Goal: Task Accomplishment & Management: Complete application form

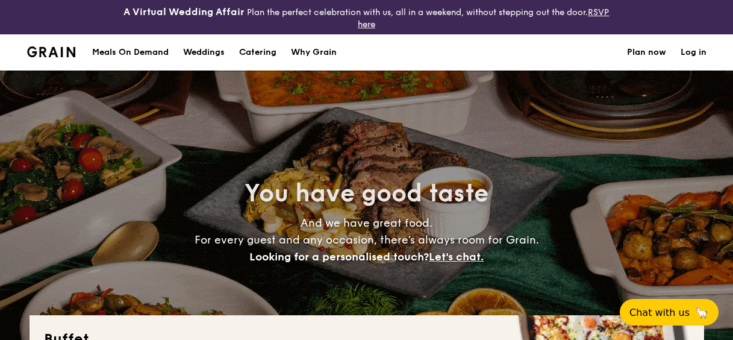
select select
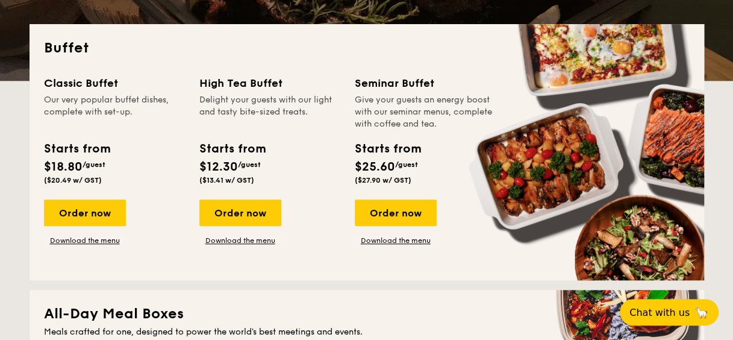
scroll to position [301, 0]
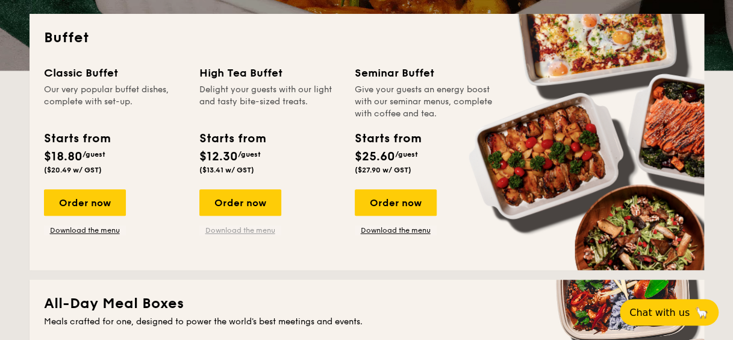
click at [255, 225] on link "Download the menu" at bounding box center [240, 230] width 82 height 10
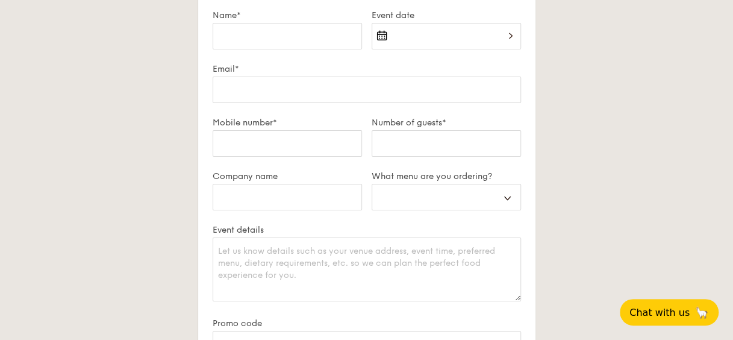
scroll to position [2048, 0]
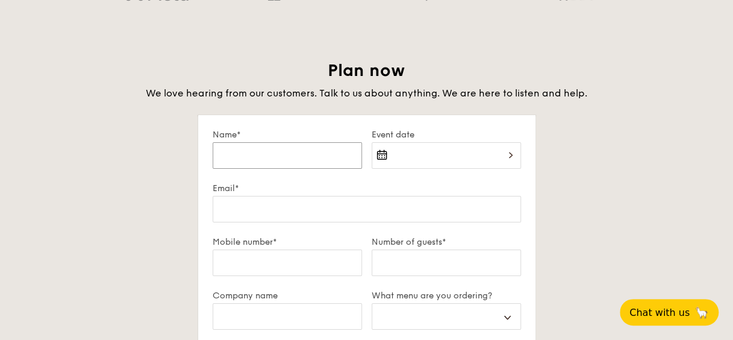
click at [272, 157] on input "Name*" at bounding box center [287, 155] width 149 height 27
type input "J"
select select
type input "Je"
select select
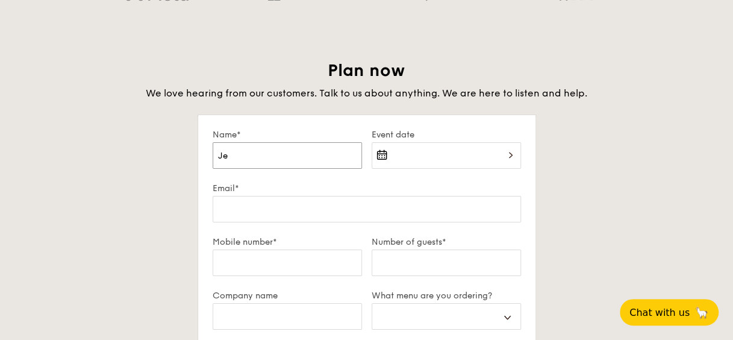
type input "Jel"
select select
type input "Jels"
select select
type input "[PERSON_NAME]"
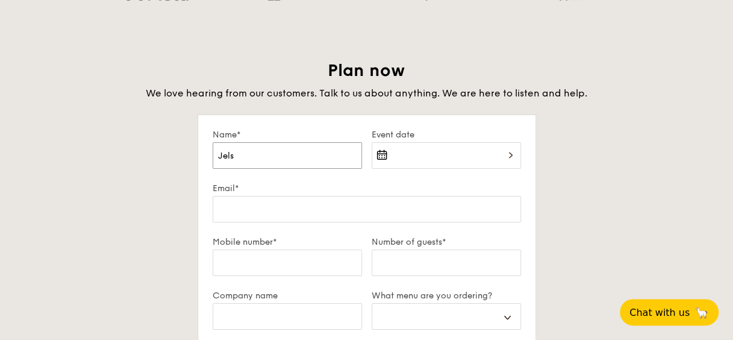
select select
type input "Jelsyn"
select select
type input "Jelsyn"
select select
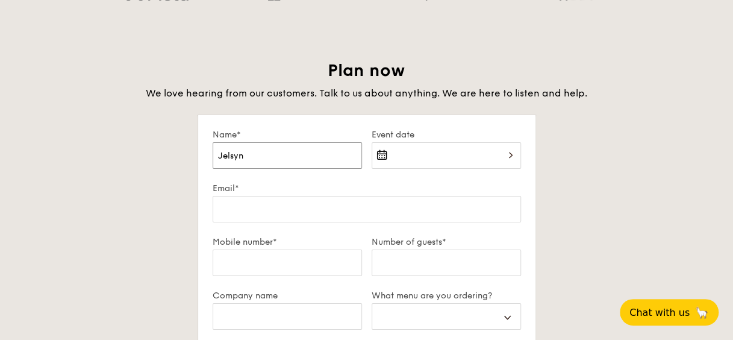
type input "[PERSON_NAME]"
select select
type input "[PERSON_NAME]"
select select
type input "[PERSON_NAME]"
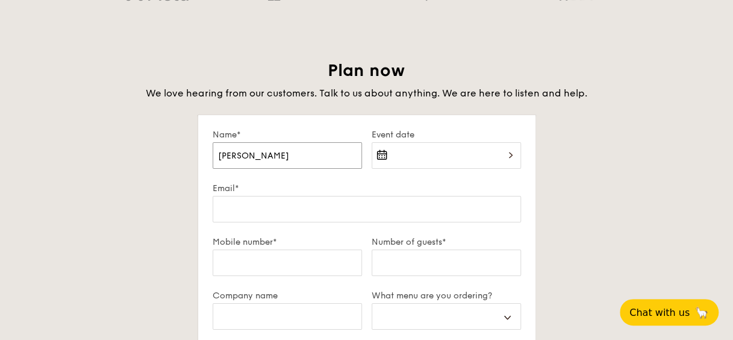
select select
type input "[PERSON_NAME]"
select select
type input "[PERSON_NAME]"
select select
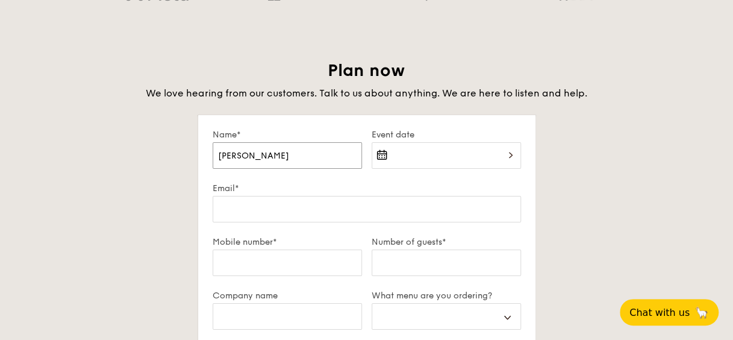
type input "Jelsyn"
select select
type input "Jelsyn"
select select
type input "[PERSON_NAME]"
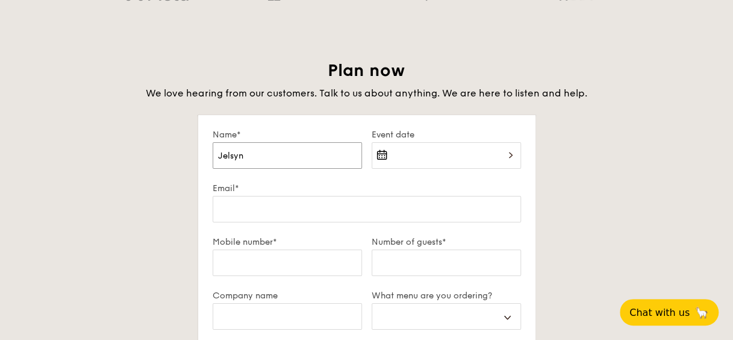
select select
type input "Jels"
select select
type input "Jel"
select select
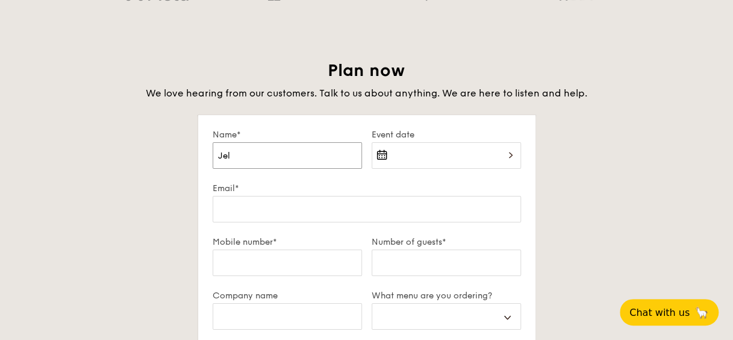
type input "Je"
select select
type input "Jes"
select select
type input "[DEMOGRAPHIC_DATA]"
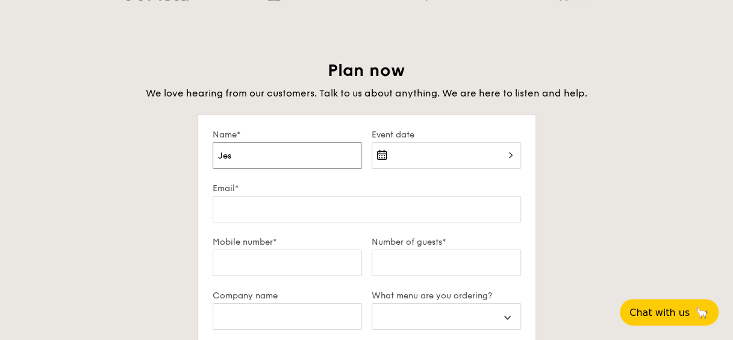
select select
type input "[DEMOGRAPHIC_DATA]"
select select
type input "[DEMOGRAPHIC_DATA]"
select select
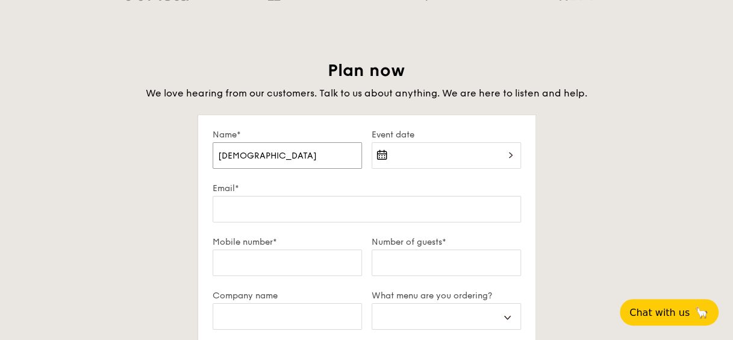
type input "[DEMOGRAPHIC_DATA]"
select select
type input "[DEMOGRAPHIC_DATA][PERSON_NAME]"
select select
type input "[DEMOGRAPHIC_DATA][PERSON_NAME]"
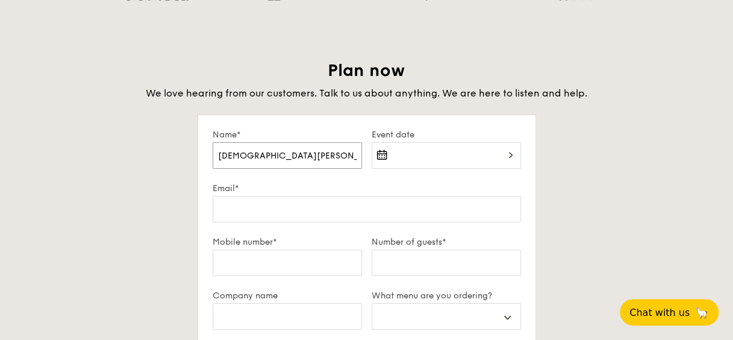
select select
type input "[DEMOGRAPHIC_DATA][PERSON_NAME]"
select select
type input "[DEMOGRAPHIC_DATA][PERSON_NAME]"
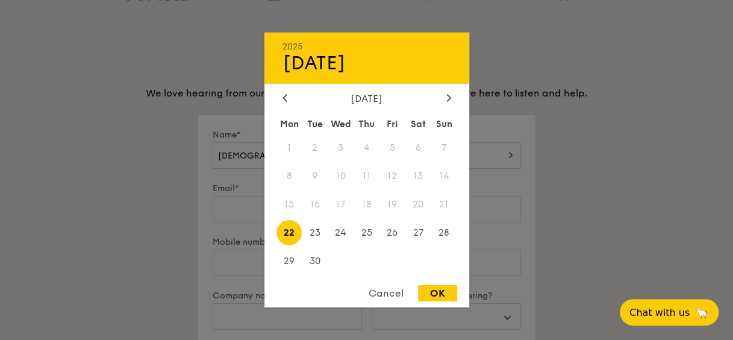
click at [497, 154] on div "2025 Sep [DATE] Tue Wed Thu Fri Sat Sun 1 2 3 4 5 6 7 8 9 10 11 12 13 14 15 16 …" at bounding box center [446, 162] width 149 height 41
click at [456, 96] on div "[DATE]" at bounding box center [366, 98] width 205 height 11
click at [449, 98] on icon at bounding box center [448, 97] width 5 height 8
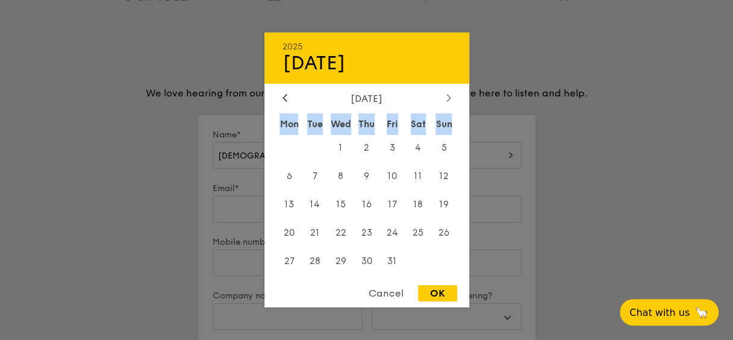
click at [449, 98] on icon at bounding box center [448, 97] width 5 height 8
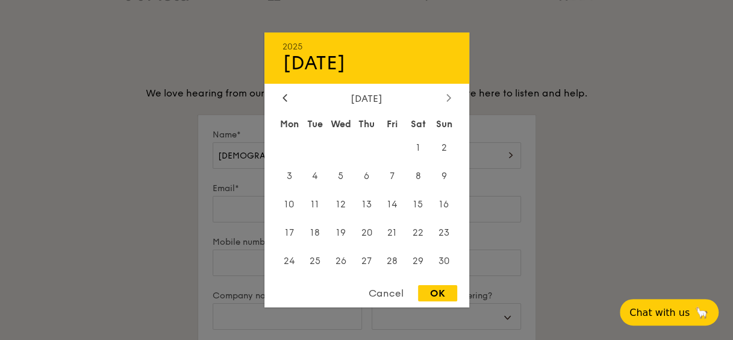
click at [449, 98] on icon at bounding box center [448, 97] width 5 height 8
click at [289, 95] on div at bounding box center [284, 98] width 11 height 11
click at [323, 260] on span "25" at bounding box center [315, 261] width 26 height 26
click at [432, 293] on div "OK" at bounding box center [437, 293] width 39 height 16
type input "[DATE]"
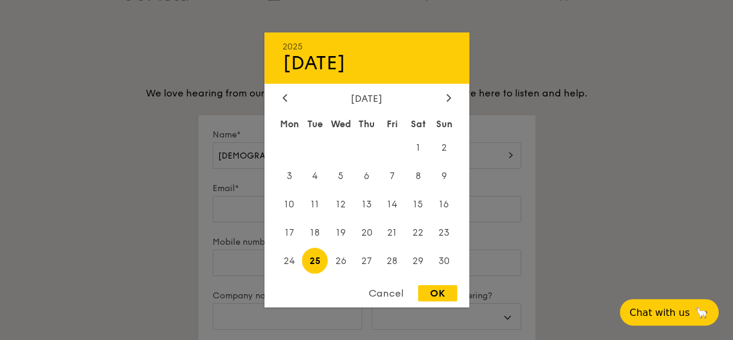
select select
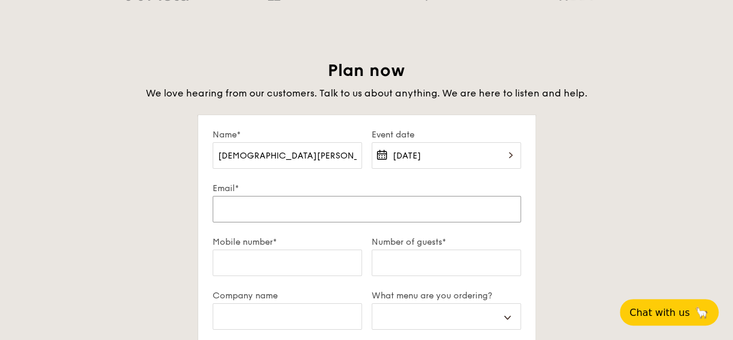
click at [363, 219] on input "Email*" at bounding box center [367, 209] width 308 height 27
type input "j"
select select
type input "je"
select select
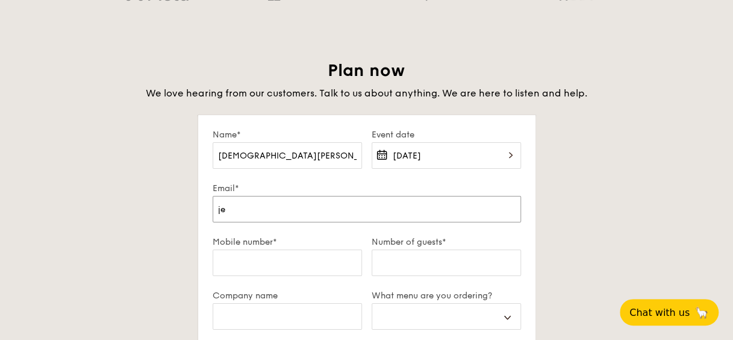
type input "jes"
select select
type input "[DEMOGRAPHIC_DATA]"
select select
type input "[DEMOGRAPHIC_DATA]"
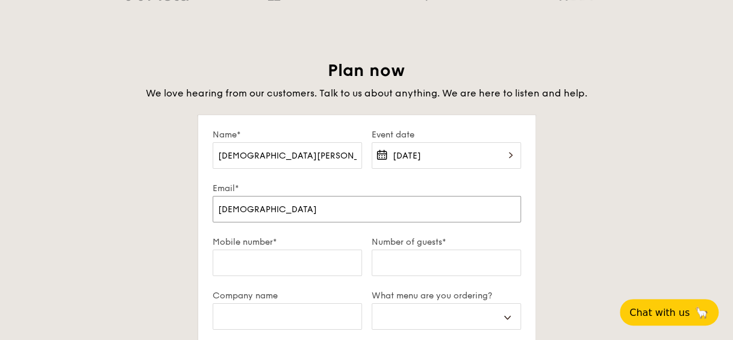
select select
type input "[DEMOGRAPHIC_DATA]"
select select
type input "[DEMOGRAPHIC_DATA]"
select select
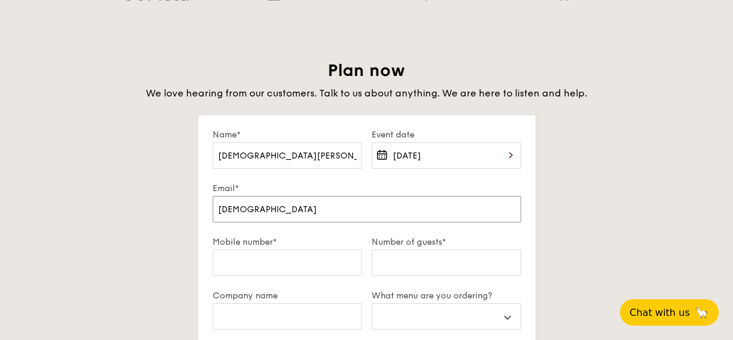
type input "[DEMOGRAPHIC_DATA]"
select select
type input "[DEMOGRAPHIC_DATA]"
select select
type input "[DEMOGRAPHIC_DATA]"
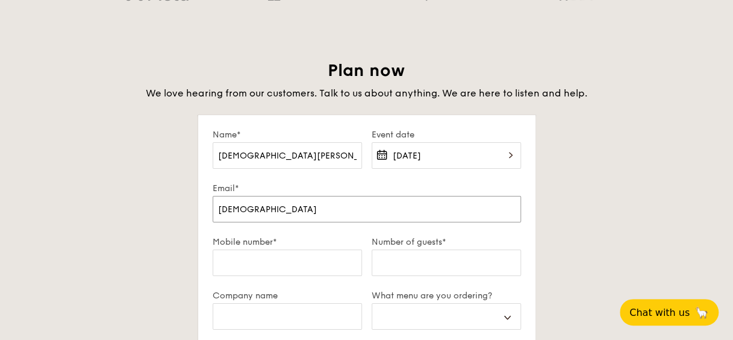
select select
type input "[DEMOGRAPHIC_DATA]"
select select
type input "[DEMOGRAPHIC_DATA]"
select select
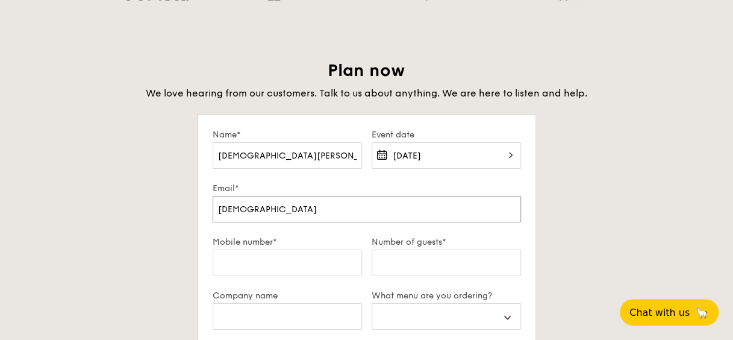
type input "[DEMOGRAPHIC_DATA]"
select select
type input "[DEMOGRAPHIC_DATA]@"
select select
type input "[DEMOGRAPHIC_DATA]"
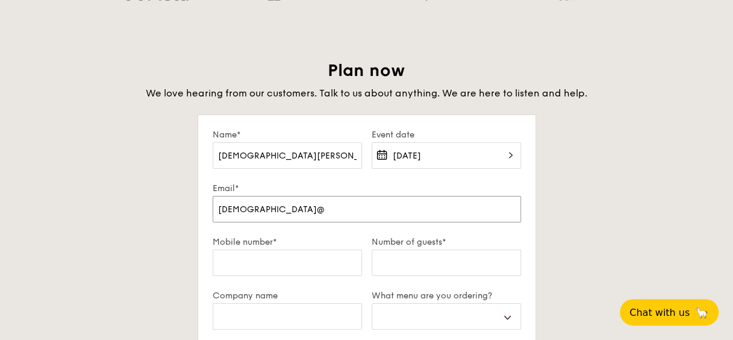
select select
type input "[DEMOGRAPHIC_DATA]"
select select
type input "[DEMOGRAPHIC_DATA]"
select select
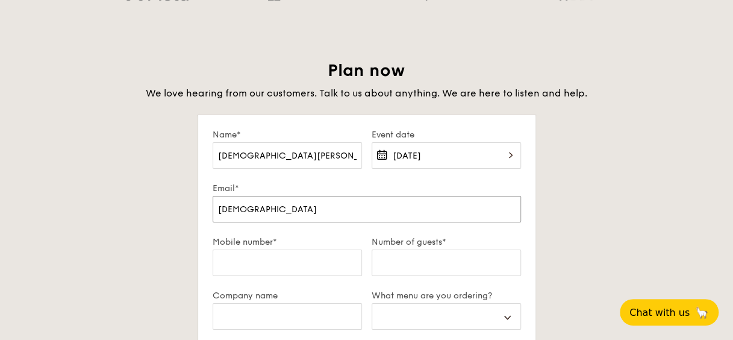
type input "[DEMOGRAPHIC_DATA]"
select select
type input "[DEMOGRAPHIC_DATA]"
select select
type input "[DEMOGRAPHIC_DATA]"
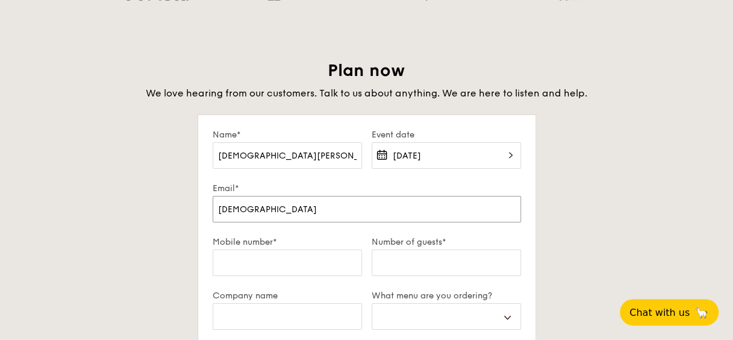
select select
type input "[DEMOGRAPHIC_DATA]"
select select
type input "[DEMOGRAPHIC_DATA]"
select select
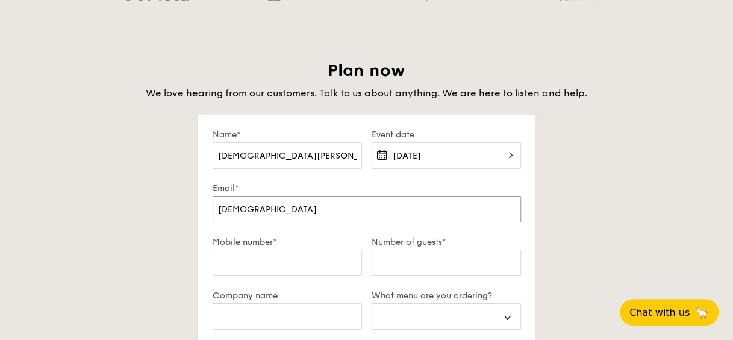
type input "[DEMOGRAPHIC_DATA]"
select select
type input "[DEMOGRAPHIC_DATA]"
select select
type input "[DEMOGRAPHIC_DATA]"
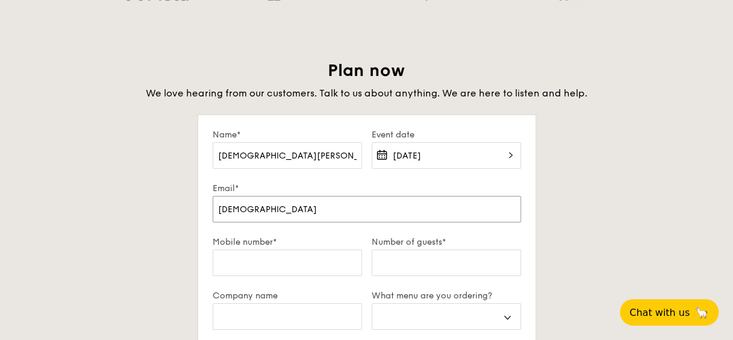
select select
type input "[DEMOGRAPHIC_DATA]"
select select
type input "[DEMOGRAPHIC_DATA]."
select select
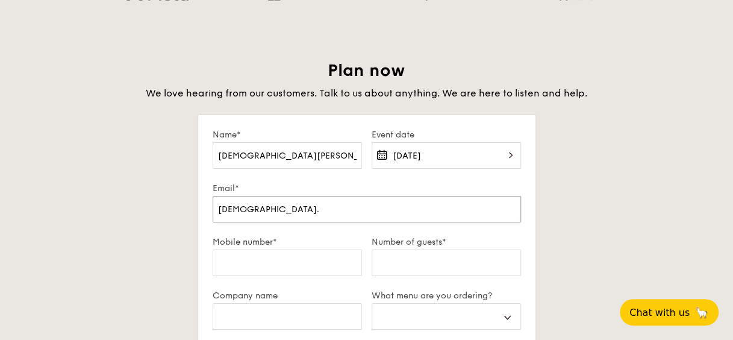
type input "[DEMOGRAPHIC_DATA]"
select select
type input "[EMAIL_ADDRESS][DOMAIN_NAME]"
select select
type input "[EMAIL_ADDRESS][DOMAIN_NAME]"
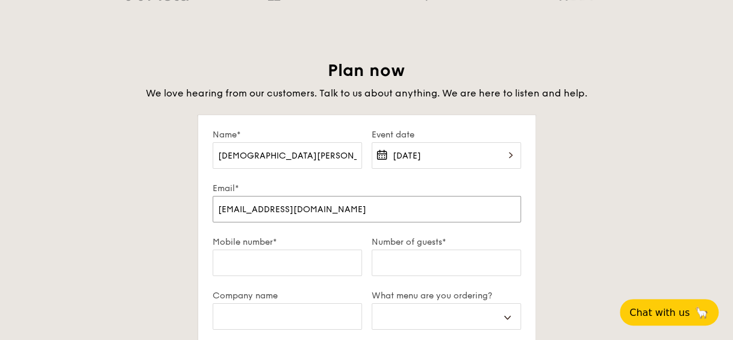
select select
type input "[EMAIL_ADDRESS][DOMAIN_NAME]"
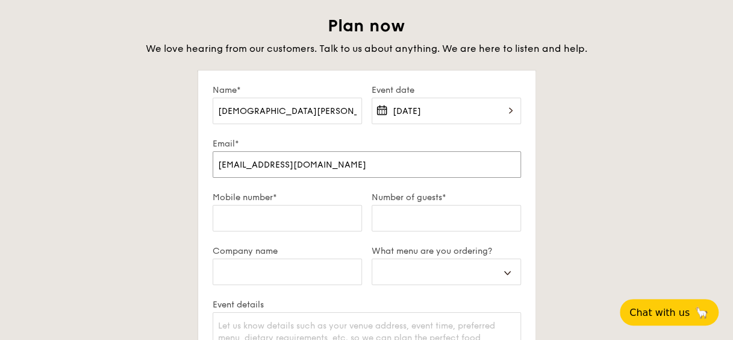
scroll to position [2108, 0]
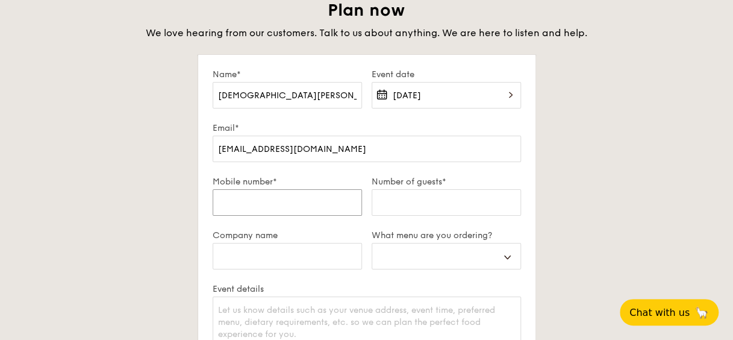
click at [335, 197] on input "Mobile number*" at bounding box center [287, 202] width 149 height 27
type input "9"
select select
type input "94"
select select
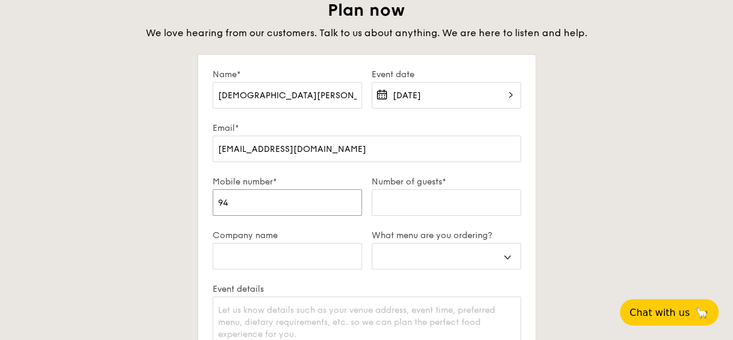
type input "947"
select select
type input "9475"
select select
type input "94754"
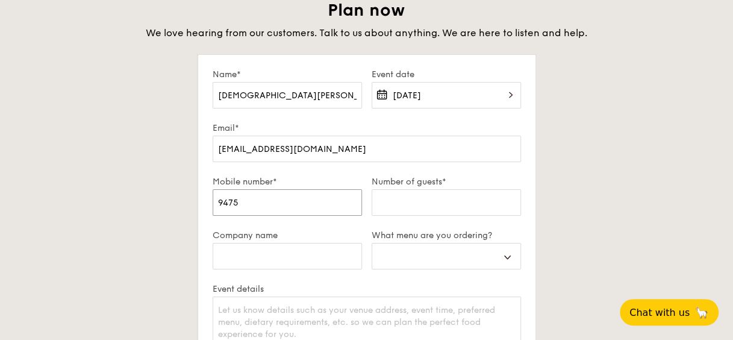
select select
type input "947547"
select select
type input "9475473"
select select
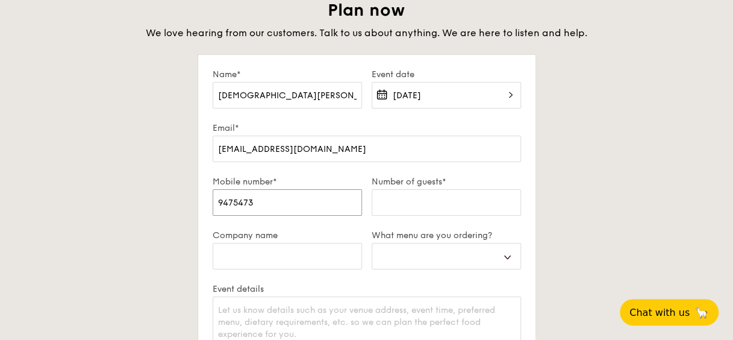
type input "94754730"
select select
type input "94754730"
click at [496, 205] on input "Number of guests*" at bounding box center [446, 202] width 149 height 27
type input "6"
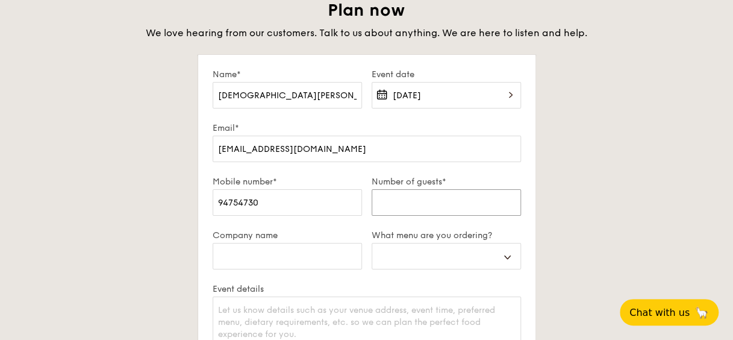
select select
type input "60"
select select
type input "60"
click at [322, 256] on input "Company name" at bounding box center [287, 256] width 149 height 27
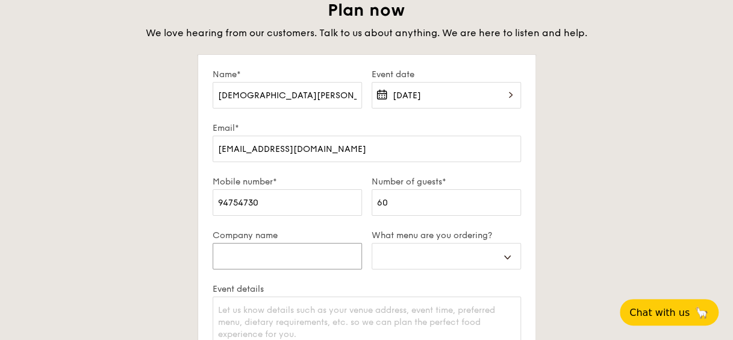
type input "M"
select select
type input "Ma"
select select
type input "Man"
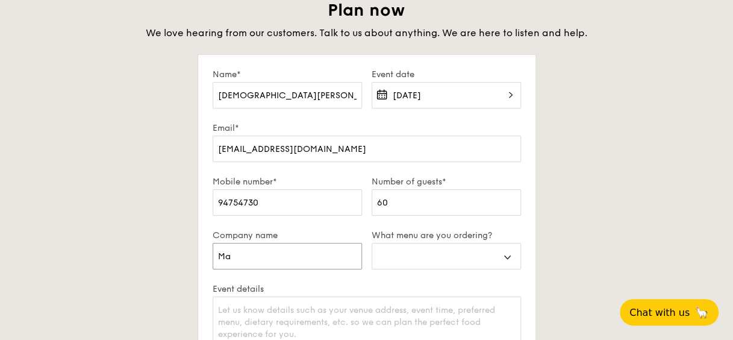
select select
type input "Manu"
select select
type input "Manul"
select select
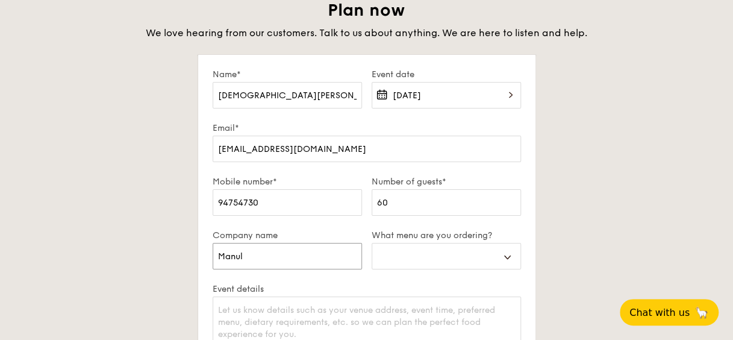
type input "Manuli"
select select
type input "Manulif"
select select
type input "Manulife"
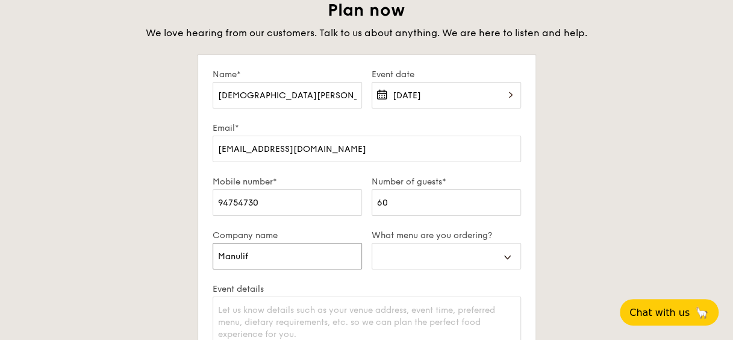
select select
type input "Manulife"
select select
type input "Manulife S"
select select
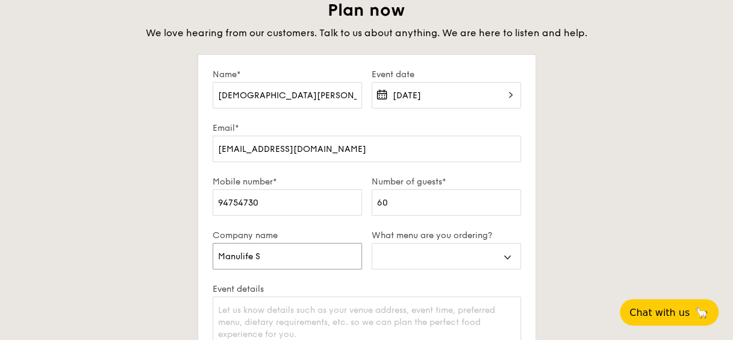
type input "Manulife Si"
select select
type input "Manulife Sin"
select select
type input "Manulife Sing"
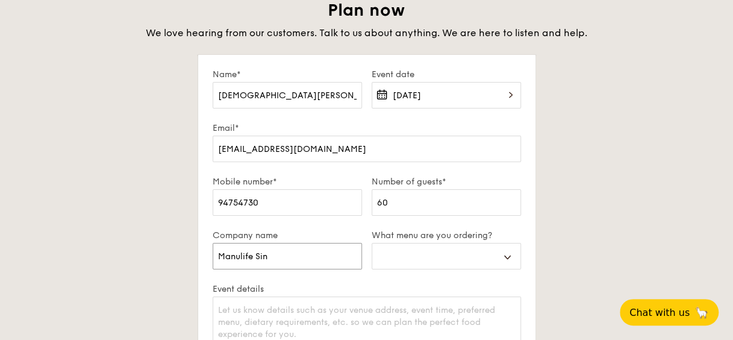
select select
type input "Manulife Singa"
select select
type input "Manulife Singap"
select select
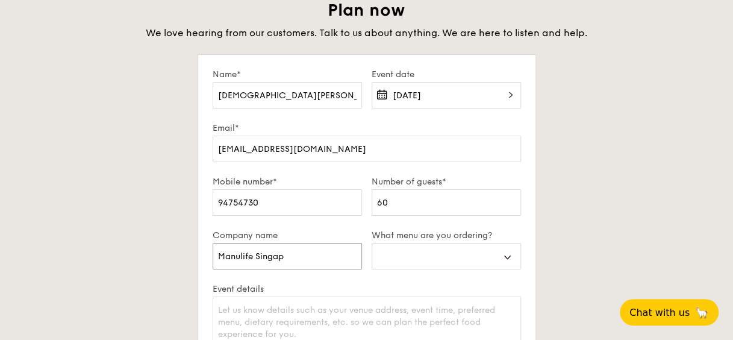
type input "Manulife Singapo"
select select
type input "Manulife Singapor"
select select
type input "Manulife [GEOGRAPHIC_DATA]"
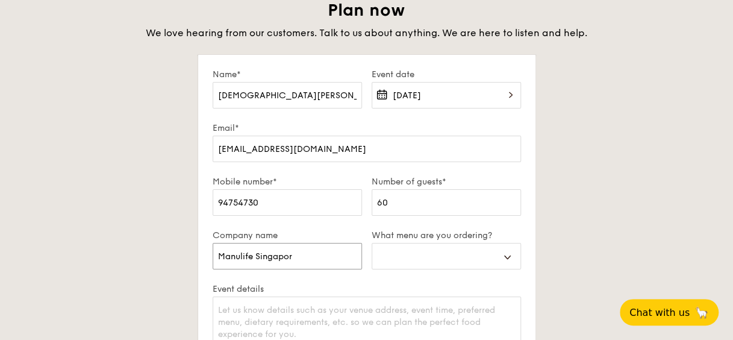
select select
type input "Manulife [GEOGRAPHIC_DATA]"
select select
type input "Manulife [GEOGRAPHIC_DATA] P"
select select
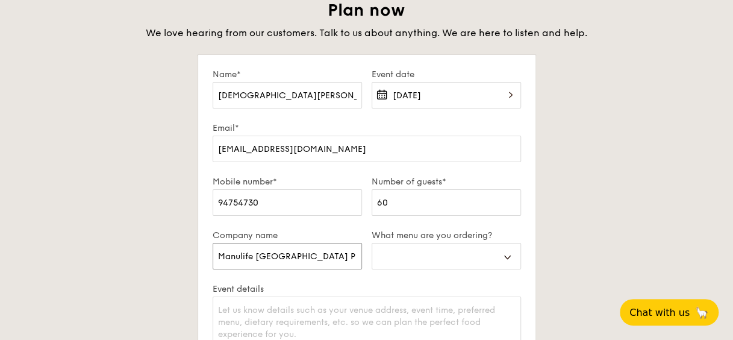
type input "Manulife Singapore Pt"
select select
type input "Manulife Singapore Ptr"
select select
type input "Manulife Singapore Pt"
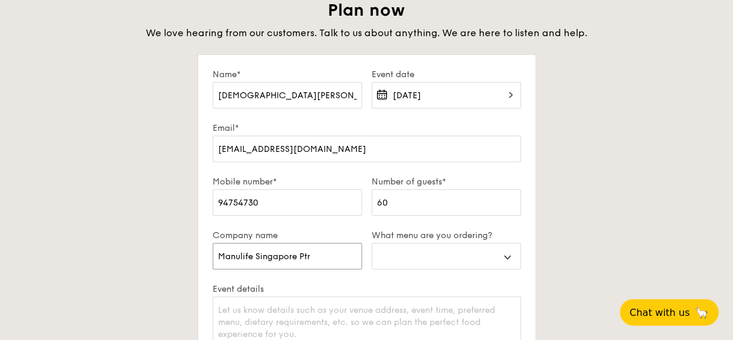
select select
type input "Manulife [GEOGRAPHIC_DATA] P"
select select
type input "Manulife Singapore Pt"
select select
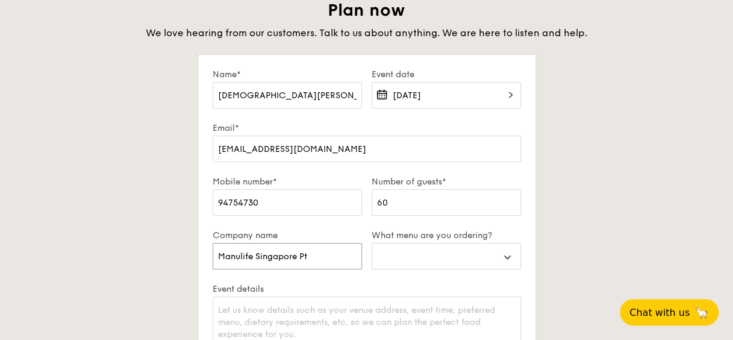
type input "Manulife Singapore Pte"
select select
type input "Manulife Singapore Pte"
select select
type input "Manulife Singapore Pte L"
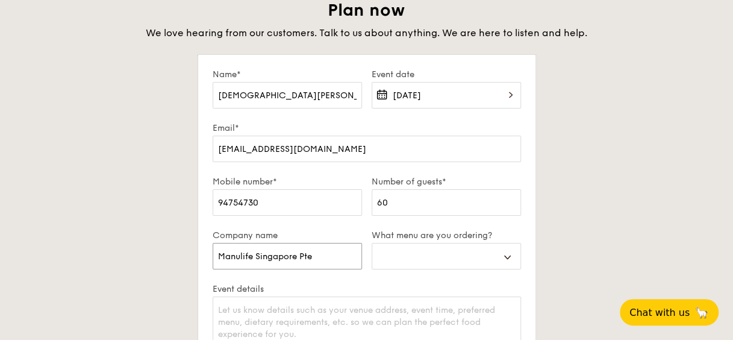
select select
type input "Manulife Singapore Pte Lt"
select select
type input "Manulife Singapore Pte Ltd"
select select
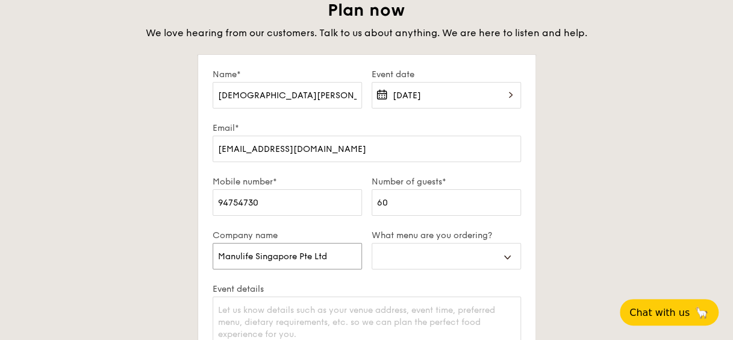
type input "Manulife Singapore Pte Ltd"
click at [450, 258] on select "Buffet Mini Buffet High Tea Canapés Meal Boxes Wedding" at bounding box center [446, 256] width 149 height 27
click at [372, 243] on select "Buffet Mini Buffet High Tea Canapés Meal Boxes Wedding" at bounding box center [446, 256] width 149 height 27
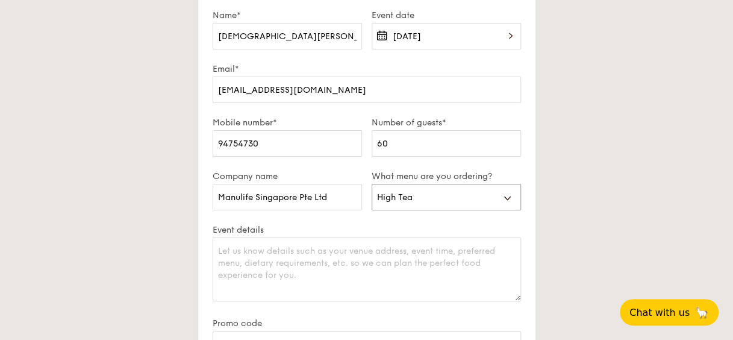
scroll to position [2229, 0]
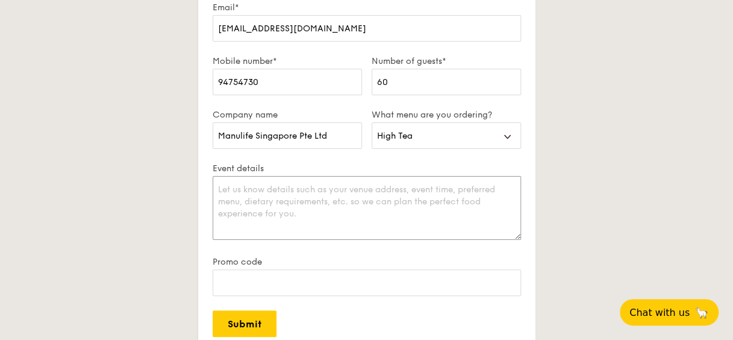
click at [350, 199] on textarea "Event details" at bounding box center [367, 208] width 308 height 64
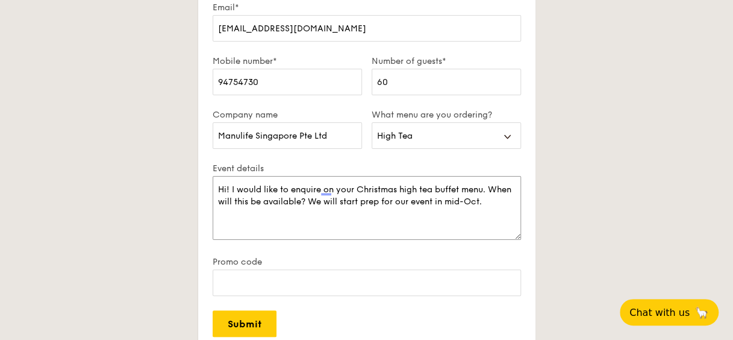
drag, startPoint x: 500, startPoint y: 200, endPoint x: 497, endPoint y: 186, distance: 14.8
click at [497, 186] on textarea "Hi! I would like to enquire on your Christmas high tea buffet menu. When will t…" at bounding box center [367, 208] width 308 height 64
click at [335, 225] on textarea "Hi! I would like to enquire on your Christmas high tea buffet menu. When will t…" at bounding box center [367, 208] width 308 height 64
click at [408, 208] on textarea "Hi! I would like to enquire on your Christmas high tea buffet menu. When will t…" at bounding box center [367, 208] width 308 height 64
drag, startPoint x: 494, startPoint y: 198, endPoint x: 325, endPoint y: 198, distance: 168.6
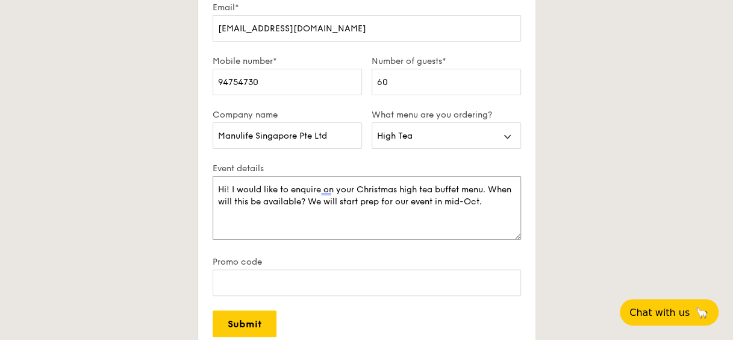
click at [325, 198] on textarea "Hi! I would like to enquire on your Christmas high tea buffet menu. When will t…" at bounding box center [367, 208] width 308 height 64
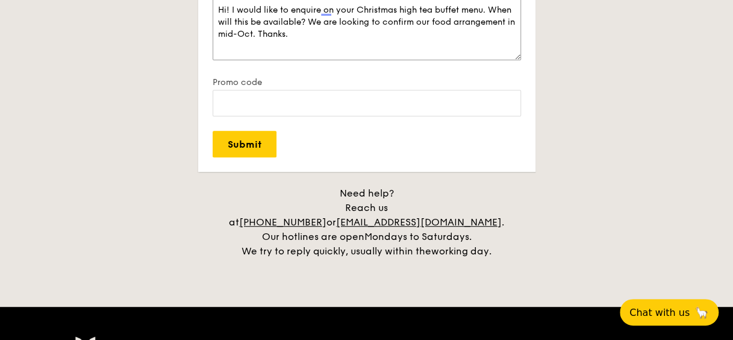
scroll to position [2409, 0]
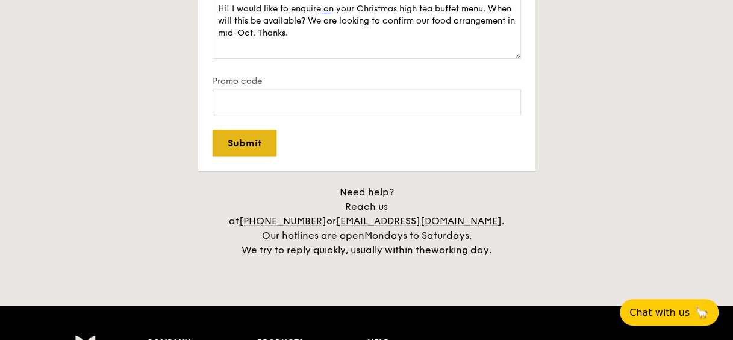
click at [253, 149] on input "Submit" at bounding box center [245, 142] width 64 height 27
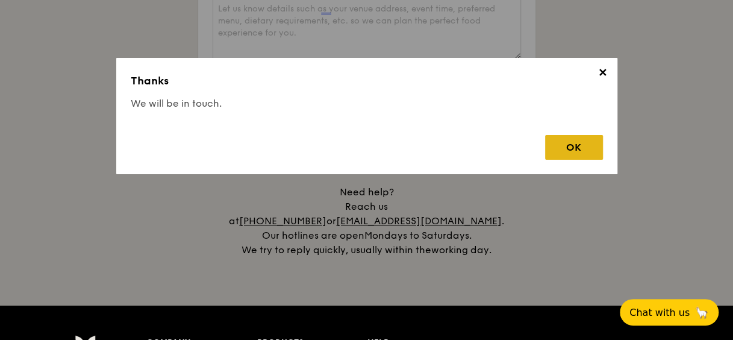
click at [573, 140] on div "OK" at bounding box center [574, 147] width 58 height 25
